Goal: Transaction & Acquisition: Purchase product/service

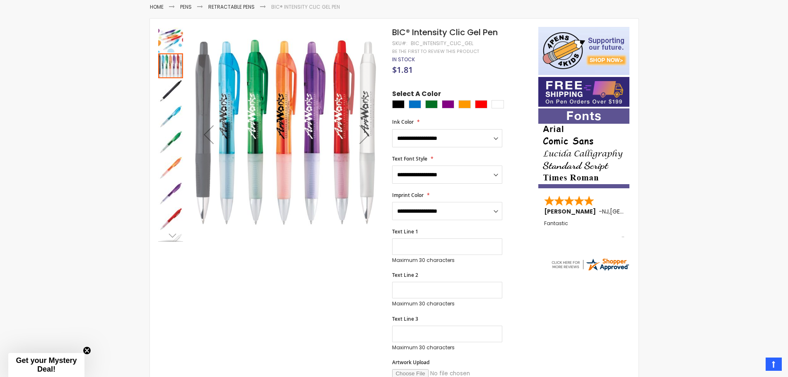
scroll to position [139, 0]
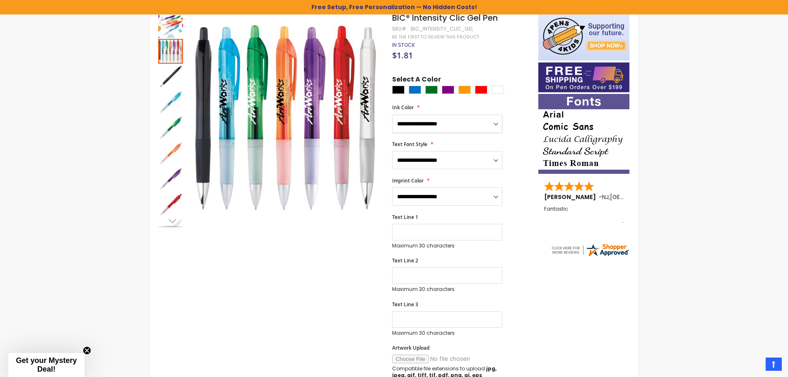
click at [427, 126] on select "**********" at bounding box center [447, 124] width 110 height 18
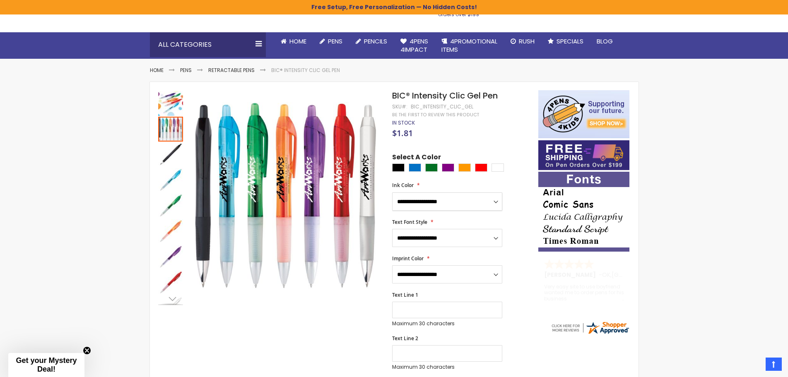
scroll to position [0, 0]
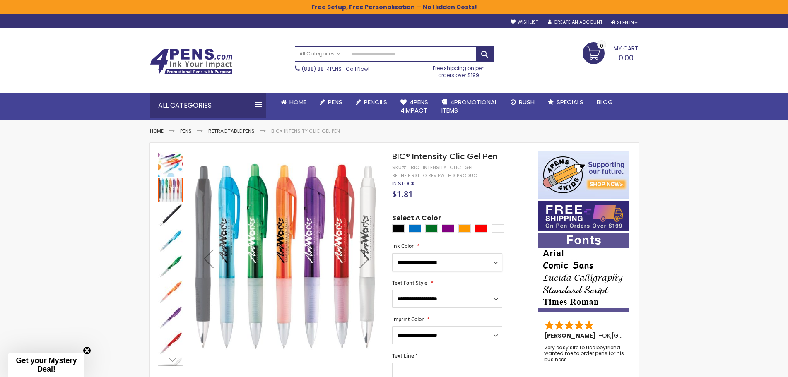
click at [170, 247] on img "BIC® Intensity Clic Gel Pen" at bounding box center [170, 241] width 25 height 25
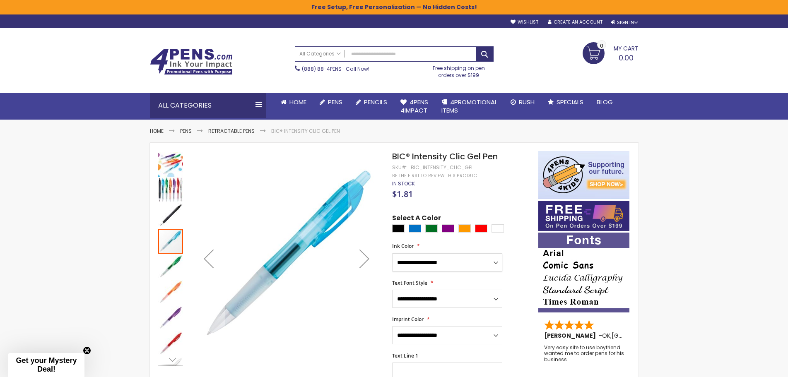
click at [170, 220] on img "BIC® Intensity Clic Gel Pen" at bounding box center [170, 215] width 25 height 25
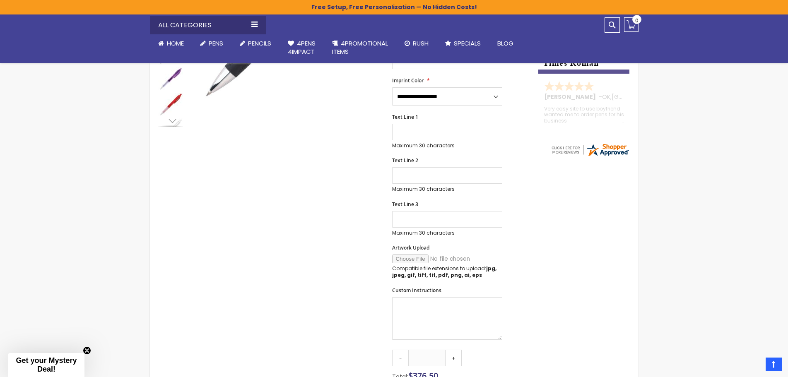
scroll to position [414, 0]
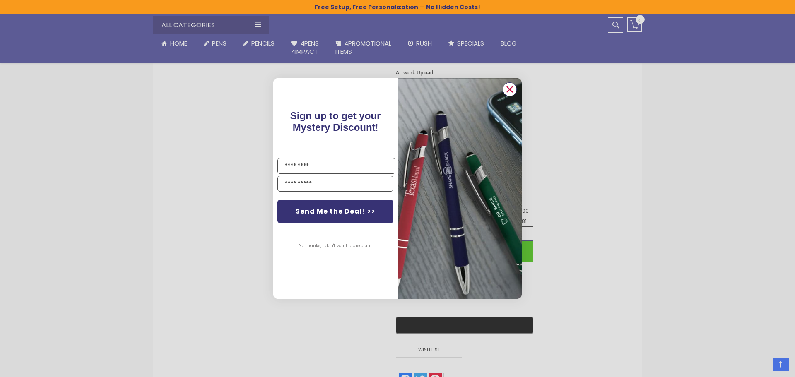
click at [508, 87] on icon "Close dialog" at bounding box center [509, 89] width 5 height 5
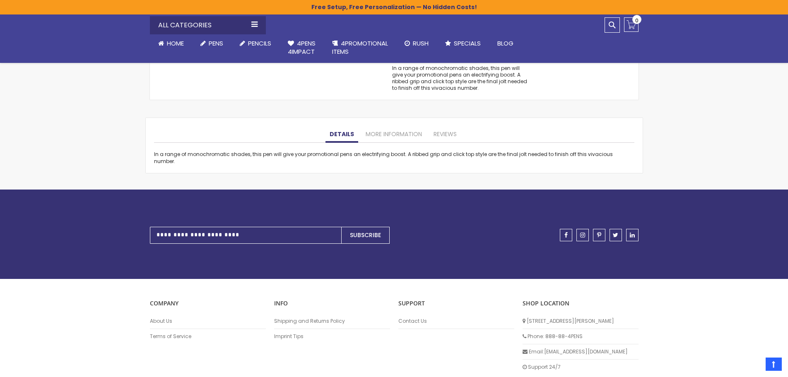
scroll to position [497, 0]
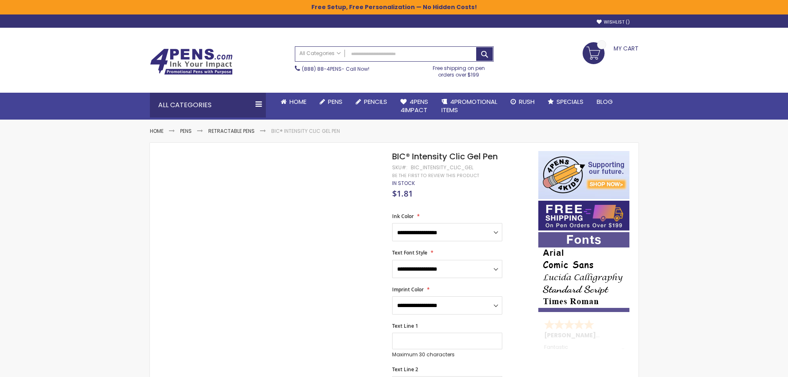
scroll to position [32, 0]
